Goal: Check status: Check status

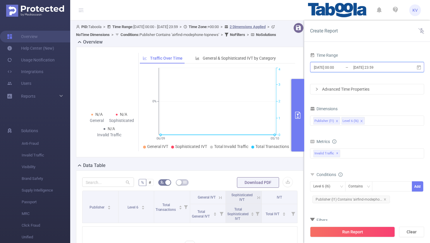
click at [418, 68] on icon at bounding box center [418, 67] width 5 height 5
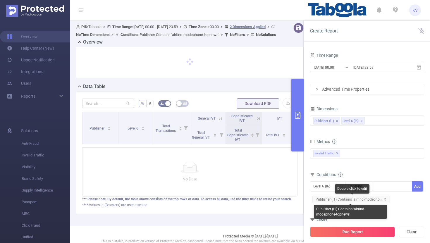
click at [383, 200] on icon "icon: close" at bounding box center [384, 199] width 3 height 3
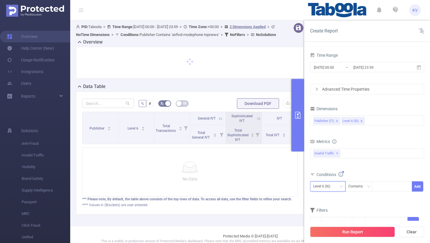
click at [334, 186] on div "Level 6 (l6)" at bounding box center [323, 186] width 21 height 10
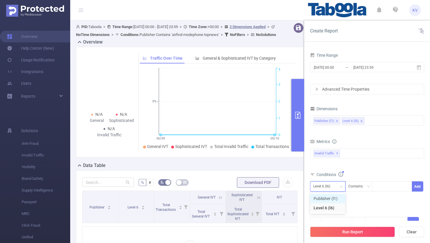
click at [338, 197] on li "Publisher (l1)" at bounding box center [327, 198] width 35 height 9
click at [392, 185] on div at bounding box center [392, 186] width 34 height 10
paste input "droomtaarten"
type input "droomtaarten"
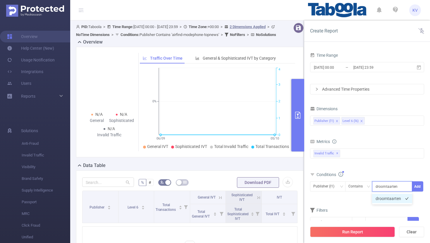
click at [393, 202] on li "droomtaarten" at bounding box center [392, 198] width 40 height 9
click at [416, 187] on button "Add" at bounding box center [416, 186] width 11 height 10
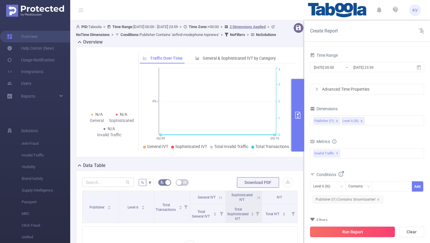
click at [358, 232] on button "Run Report" at bounding box center [352, 231] width 85 height 11
